Goal: Entertainment & Leisure: Browse casually

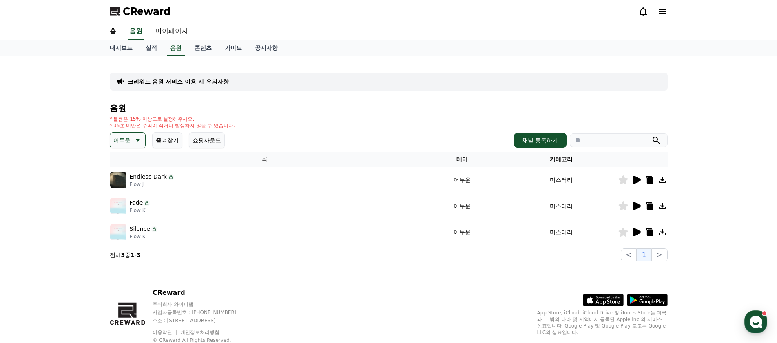
click at [637, 232] on icon at bounding box center [637, 232] width 8 height 8
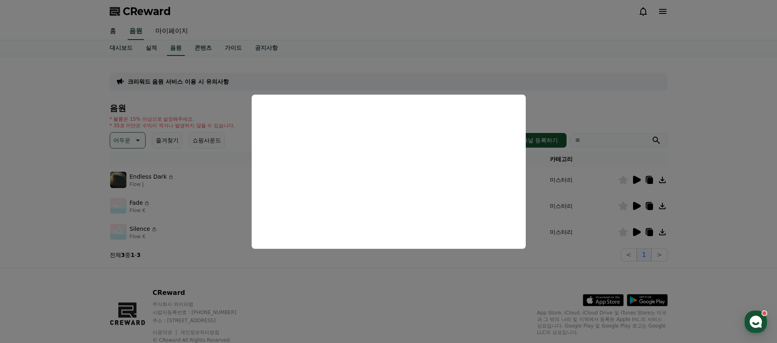
click at [492, 285] on button "close modal" at bounding box center [388, 171] width 777 height 343
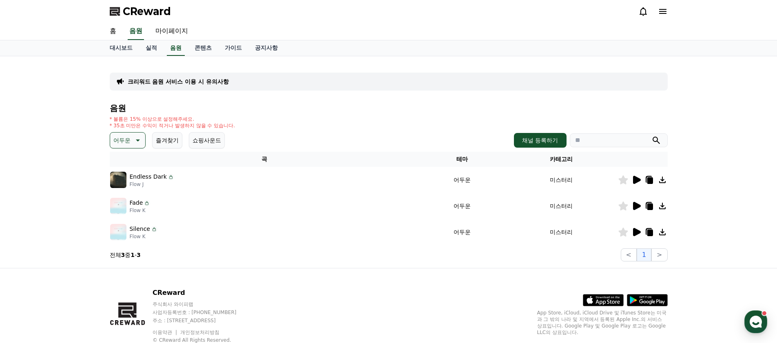
click at [106, 137] on div "크리워드 음원 서비스 이용 시 유의사항 음원 * 볼륨은 15% 이상으로 설정해주세요. * 35초 미만은 수익이 적거나 발생하지 않을 수 있습니…" at bounding box center [388, 162] width 571 height 212
click at [132, 140] on icon at bounding box center [137, 140] width 10 height 10
click at [126, 165] on button "슬픈" at bounding box center [120, 165] width 18 height 18
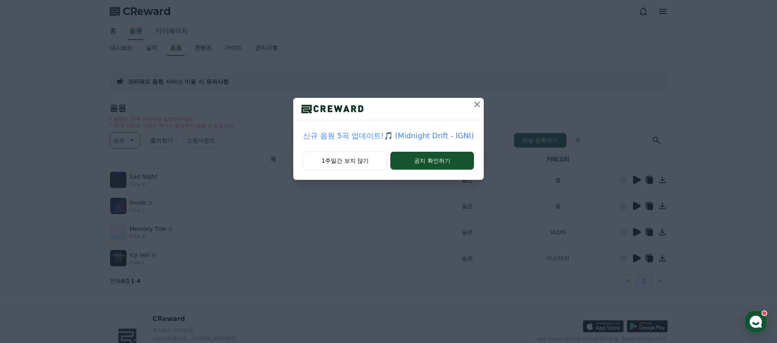
click at [472, 103] on icon at bounding box center [477, 104] width 10 height 10
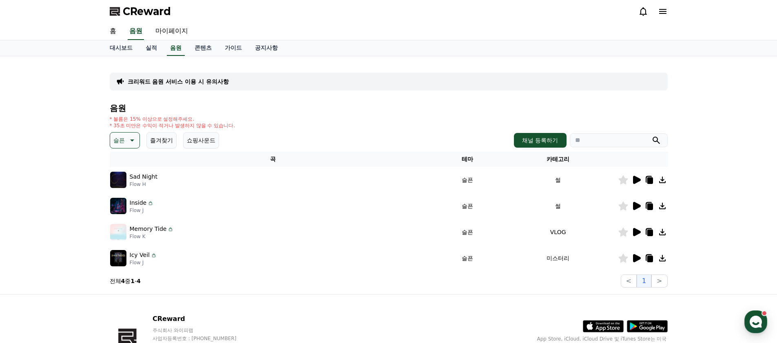
click at [637, 257] on icon at bounding box center [637, 258] width 8 height 8
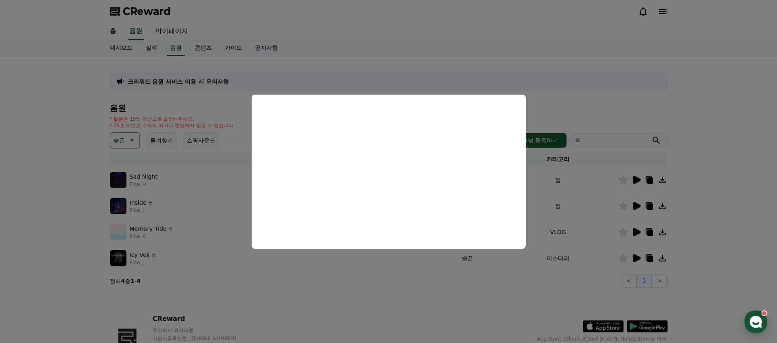
click at [453, 258] on button "close modal" at bounding box center [388, 171] width 777 height 343
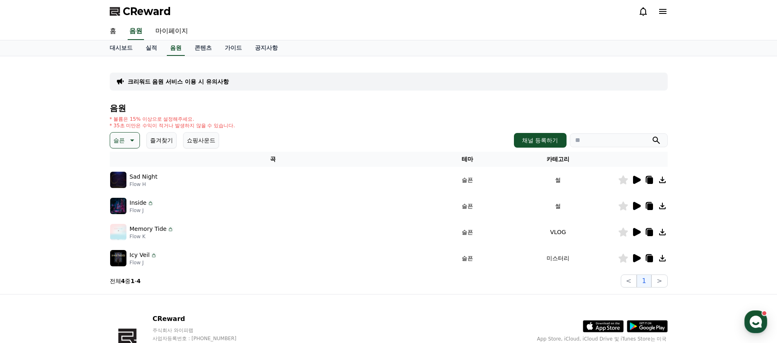
click at [522, 280] on section "전체 4 중 1 - 4 < 1 >" at bounding box center [389, 280] width 558 height 13
click at [634, 228] on icon at bounding box center [637, 232] width 8 height 8
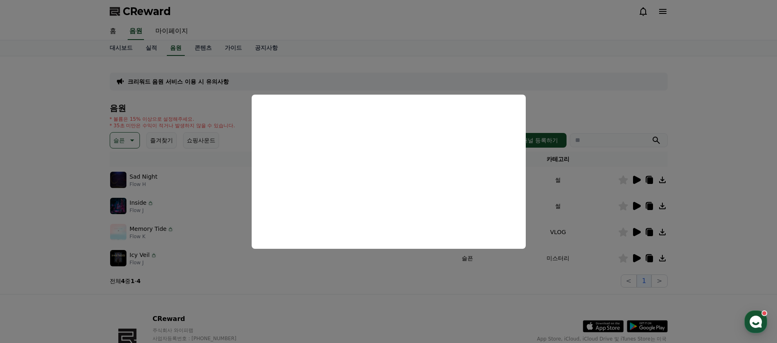
click at [443, 279] on button "close modal" at bounding box center [388, 171] width 777 height 343
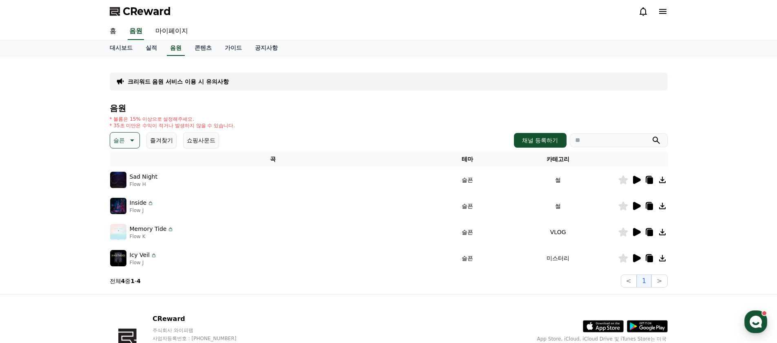
click at [629, 179] on div at bounding box center [642, 180] width 49 height 10
click at [636, 179] on icon at bounding box center [637, 180] width 8 height 8
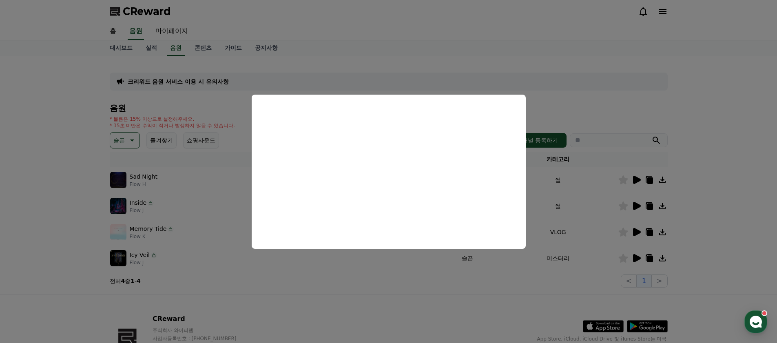
click at [424, 281] on button "close modal" at bounding box center [388, 171] width 777 height 343
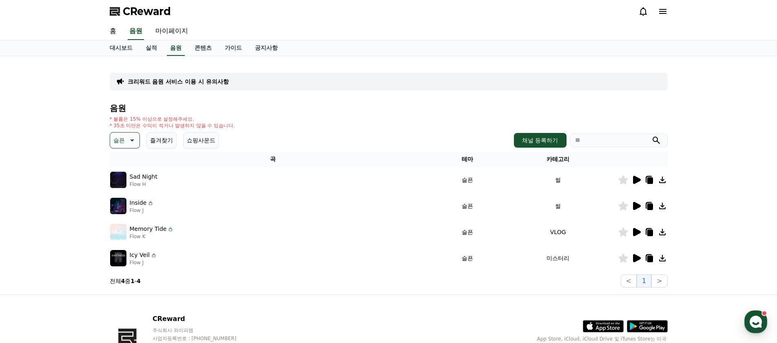
click at [653, 259] on icon at bounding box center [649, 258] width 10 height 10
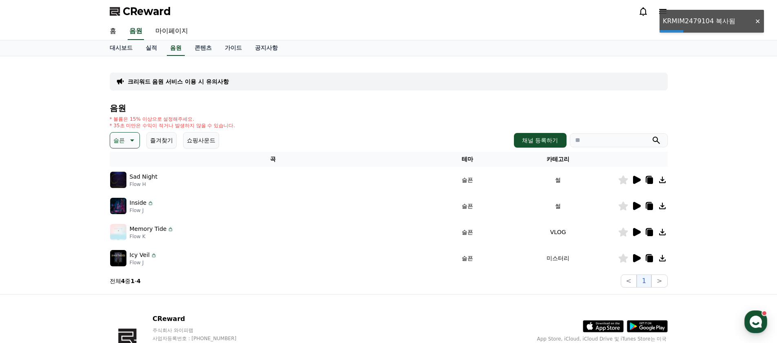
click at [639, 206] on icon at bounding box center [637, 206] width 8 height 8
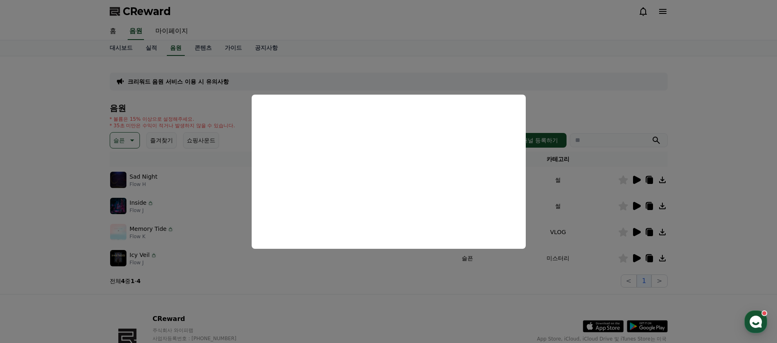
click at [462, 299] on button "close modal" at bounding box center [388, 171] width 777 height 343
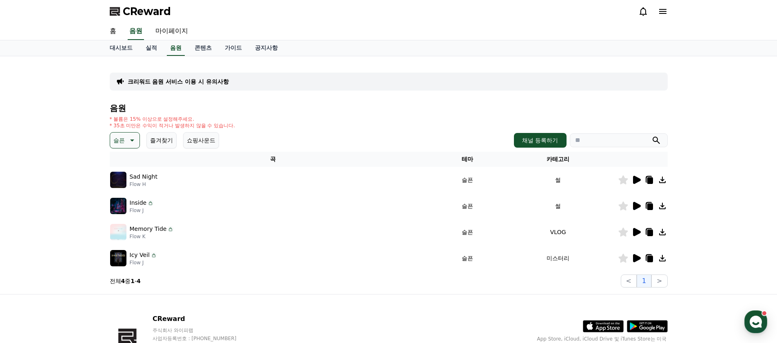
click at [649, 208] on icon at bounding box center [650, 206] width 6 height 7
click at [128, 142] on icon at bounding box center [131, 140] width 10 height 10
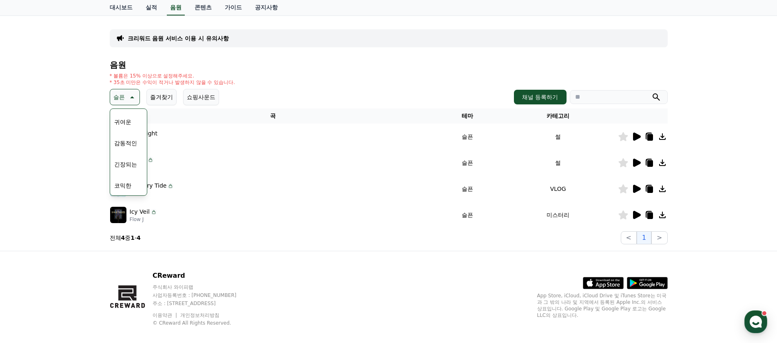
scroll to position [49, 0]
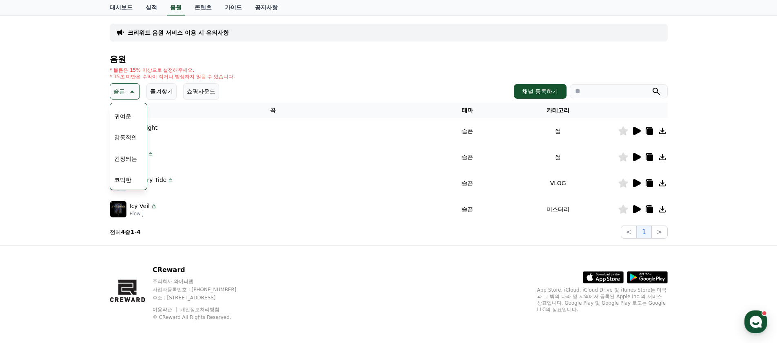
click at [131, 116] on button "귀여운" at bounding box center [123, 116] width 24 height 18
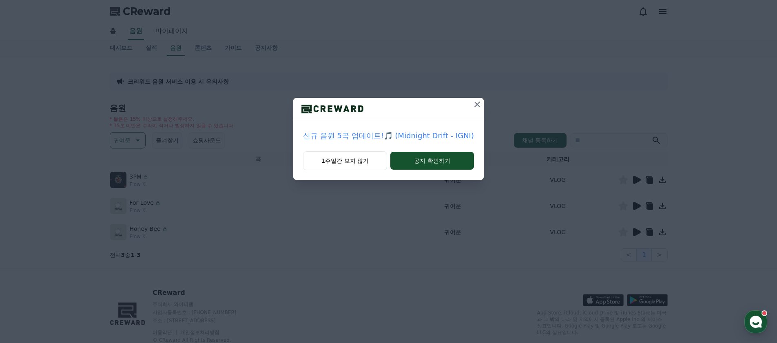
click at [472, 102] on icon at bounding box center [477, 104] width 10 height 10
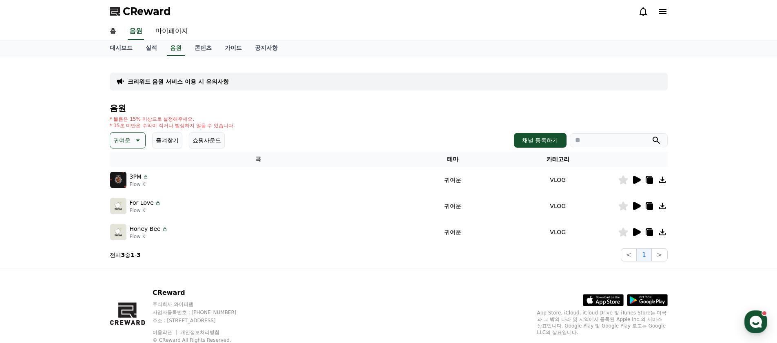
click at [633, 232] on icon at bounding box center [637, 232] width 8 height 8
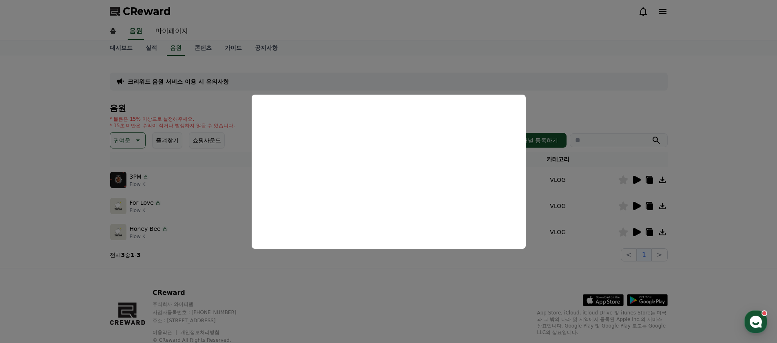
click at [452, 277] on button "close modal" at bounding box center [388, 171] width 777 height 343
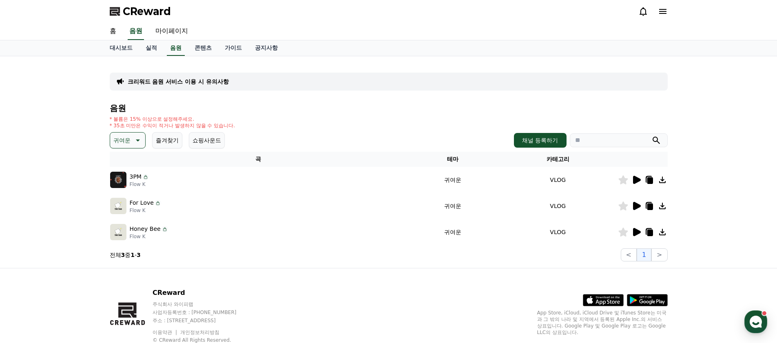
click at [639, 206] on icon at bounding box center [637, 206] width 8 height 8
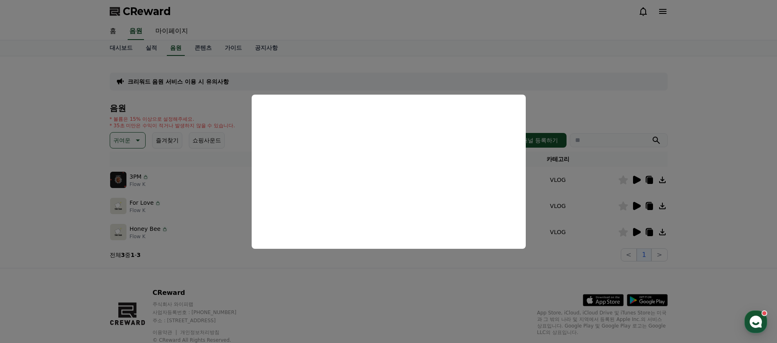
drag, startPoint x: 547, startPoint y: 257, endPoint x: 565, endPoint y: 248, distance: 20.2
click at [548, 257] on button "close modal" at bounding box center [388, 171] width 777 height 343
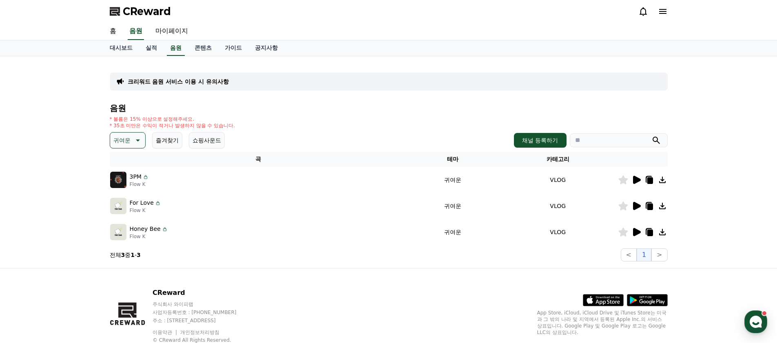
click at [636, 181] on icon at bounding box center [637, 180] width 8 height 8
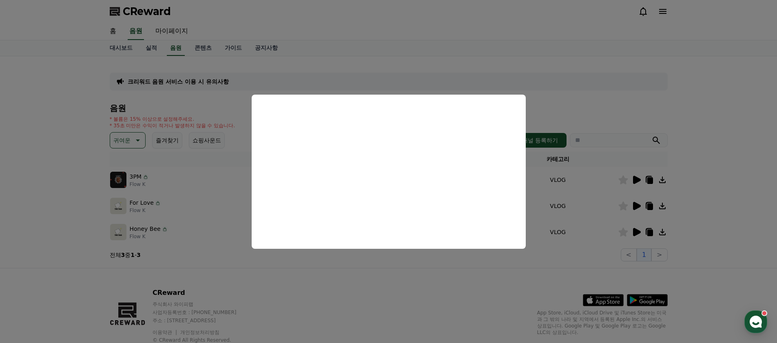
click at [429, 257] on button "close modal" at bounding box center [388, 171] width 777 height 343
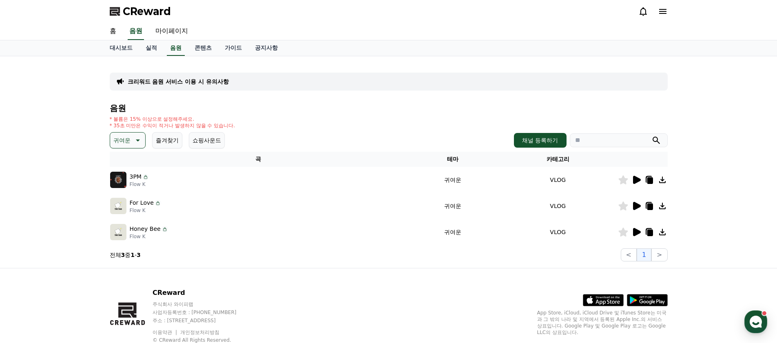
click at [651, 234] on icon at bounding box center [650, 233] width 6 height 7
